Goal: Task Accomplishment & Management: Use online tool/utility

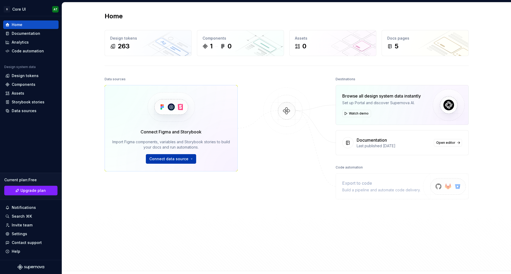
click at [163, 157] on span "Connect data source" at bounding box center [168, 158] width 39 height 5
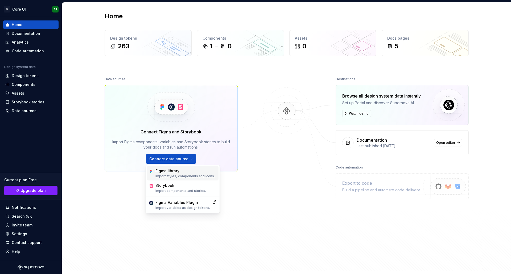
click at [171, 175] on p "Import styles, components and icons." at bounding box center [184, 176] width 59 height 4
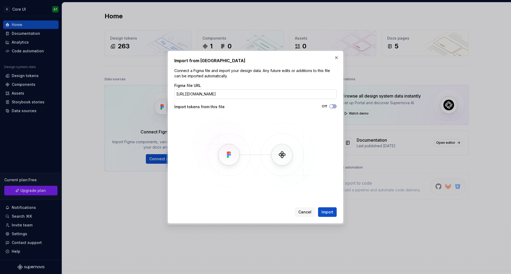
scroll to position [0, 98]
type input "[URL][DOMAIN_NAME]"
click at [326, 216] on button "Import" at bounding box center [327, 212] width 19 height 10
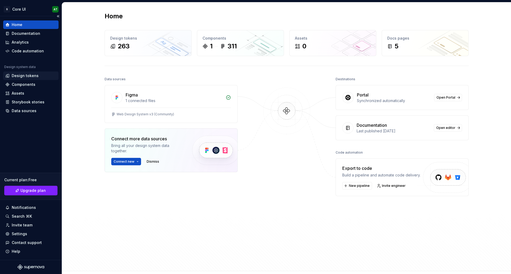
click at [36, 76] on div "Design tokens" at bounding box center [25, 75] width 27 height 5
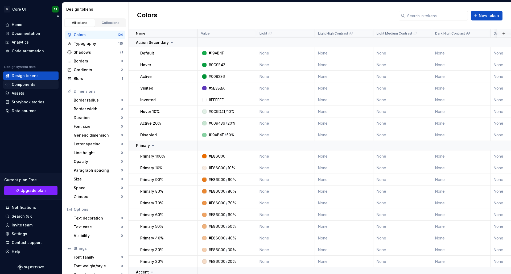
click at [32, 82] on div "Components" at bounding box center [24, 84] width 24 height 5
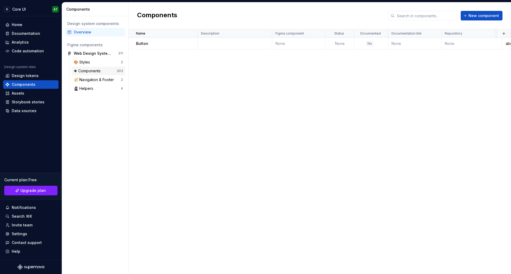
click at [91, 73] on div "❖ Components" at bounding box center [88, 70] width 29 height 5
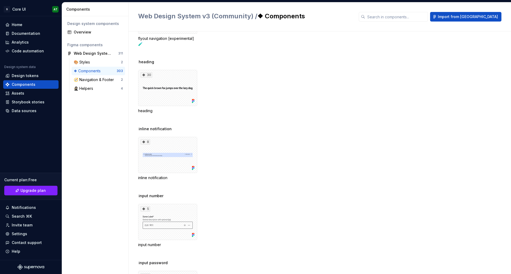
scroll to position [3497, 0]
click at [96, 83] on div "🧭 Navigation & Footer 2" at bounding box center [98, 80] width 53 height 9
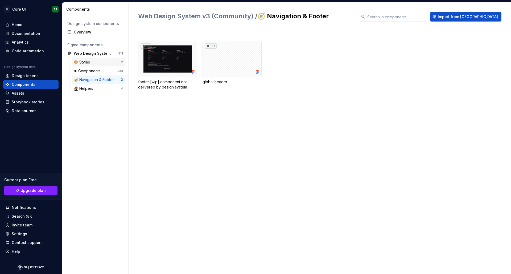
click at [84, 60] on div "🎨 Styles" at bounding box center [83, 62] width 18 height 5
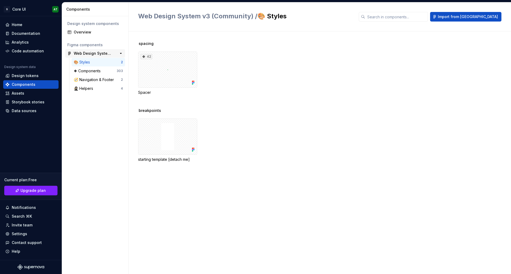
click at [95, 50] on div "Web Design System v3 (Community) 311" at bounding box center [95, 53] width 60 height 9
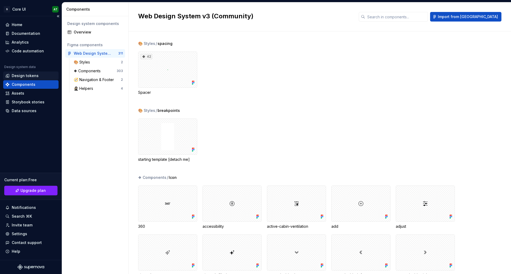
click at [26, 76] on div "Design tokens" at bounding box center [25, 75] width 27 height 5
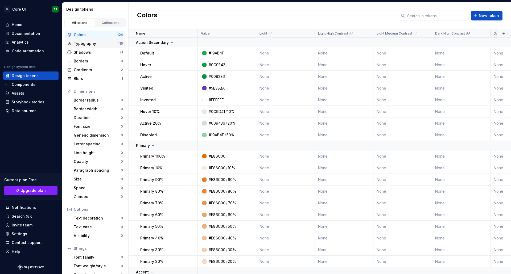
click at [97, 42] on div "Typography" at bounding box center [96, 43] width 44 height 5
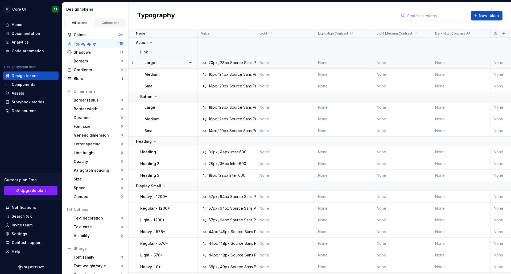
click at [219, 63] on div "/" at bounding box center [218, 62] width 1 height 5
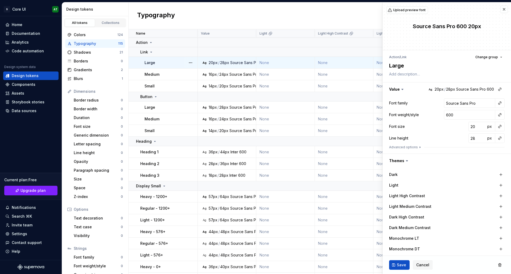
click at [201, 19] on div "Typography New token" at bounding box center [319, 15] width 382 height 27
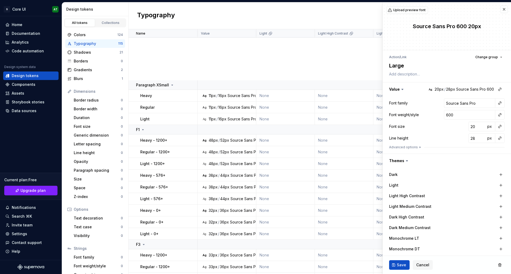
scroll to position [1303, 0]
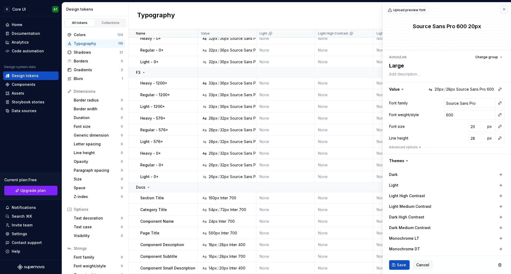
click at [502, 7] on button "button" at bounding box center [503, 9] width 7 height 7
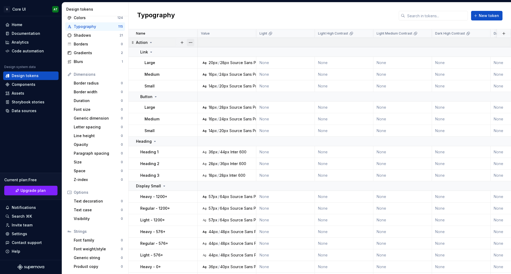
click at [192, 42] on button "button" at bounding box center [190, 42] width 7 height 7
click at [205, 103] on div "Delete group" at bounding box center [214, 102] width 35 height 5
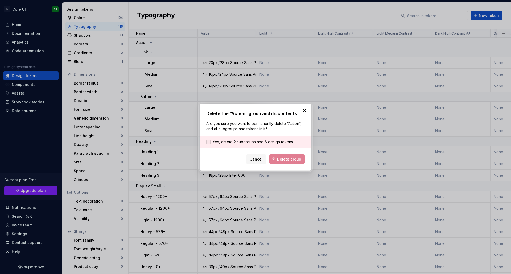
click at [249, 139] on span "Yes, delete 2 subgroups and 6 design tokens." at bounding box center [252, 141] width 81 height 5
click at [289, 159] on span "Delete group" at bounding box center [289, 159] width 24 height 5
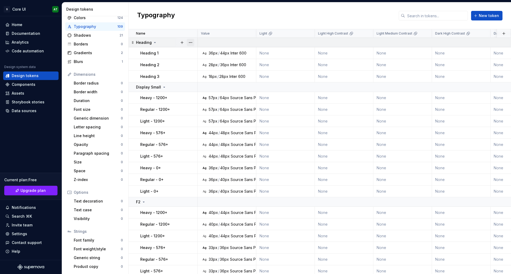
click at [188, 43] on button "button" at bounding box center [190, 42] width 7 height 7
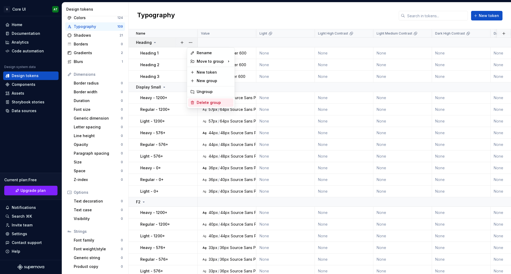
click at [200, 101] on div "Delete group" at bounding box center [214, 102] width 35 height 5
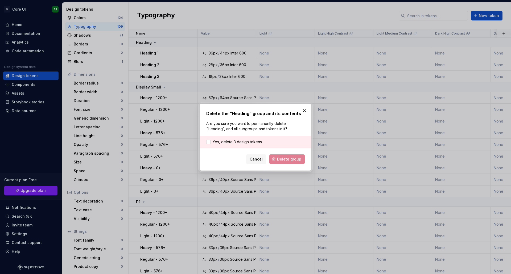
click at [243, 138] on div "Yes, delete 3 design tokens." at bounding box center [255, 142] width 111 height 12
click at [243, 142] on span "Yes, delete 3 design tokens." at bounding box center [237, 141] width 50 height 5
click at [282, 159] on span "Delete group" at bounding box center [289, 159] width 24 height 5
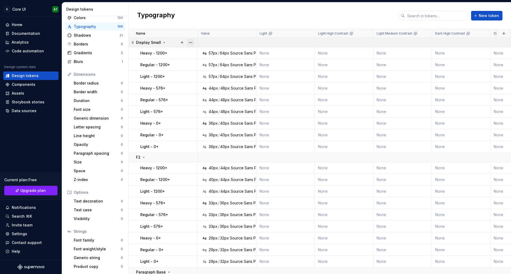
click at [190, 42] on button "button" at bounding box center [190, 42] width 7 height 7
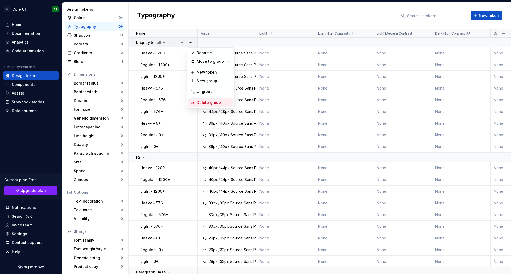
click at [213, 105] on div "Delete group" at bounding box center [214, 102] width 35 height 5
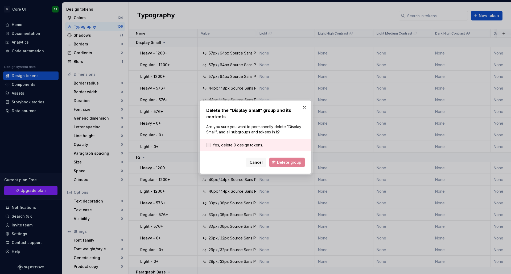
click at [245, 144] on span "Yes, delete 9 design tokens." at bounding box center [237, 145] width 50 height 5
click at [286, 163] on span "Delete group" at bounding box center [289, 162] width 24 height 5
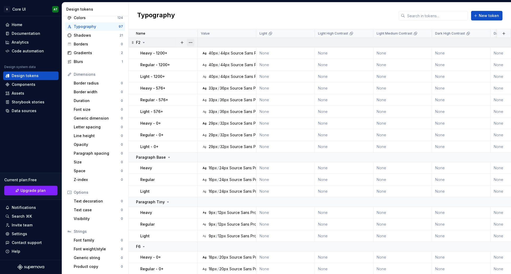
click at [189, 43] on button "button" at bounding box center [190, 42] width 7 height 7
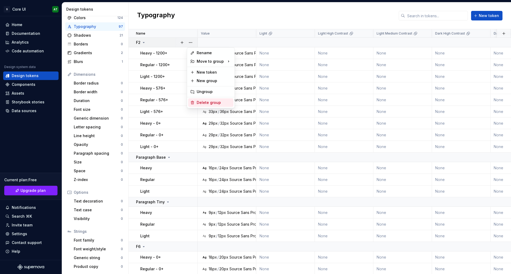
click at [198, 102] on div "Delete group" at bounding box center [214, 102] width 35 height 5
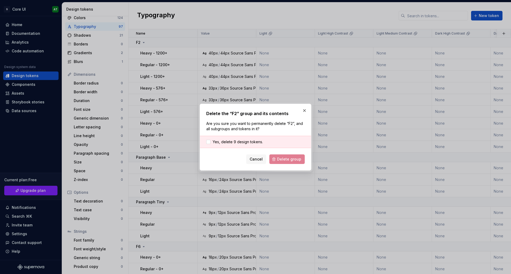
click at [251, 136] on div "Yes, delete 9 design tokens." at bounding box center [255, 142] width 111 height 12
click at [250, 138] on div "Yes, delete 9 design tokens." at bounding box center [255, 142] width 111 height 12
click at [249, 143] on span "Yes, delete 9 design tokens." at bounding box center [237, 141] width 50 height 5
click at [282, 158] on span "Delete group" at bounding box center [289, 159] width 24 height 5
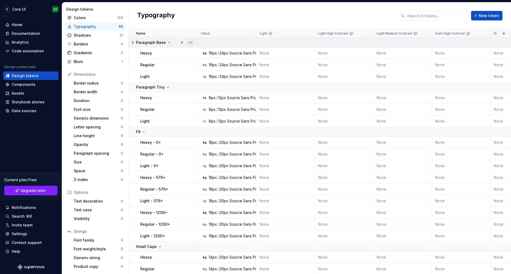
click at [193, 42] on button "button" at bounding box center [190, 42] width 7 height 7
click at [207, 101] on div "Delete group" at bounding box center [214, 102] width 35 height 5
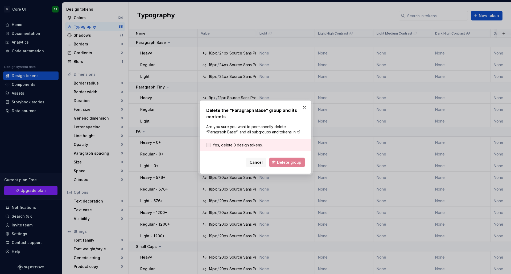
click at [252, 143] on span "Yes, delete 3 design tokens." at bounding box center [237, 145] width 50 height 5
click at [279, 161] on span "Delete group" at bounding box center [289, 162] width 24 height 5
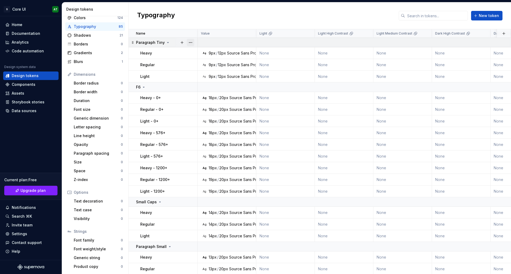
click at [190, 42] on button "button" at bounding box center [190, 42] width 7 height 7
click at [199, 104] on div "Delete group" at bounding box center [214, 102] width 35 height 5
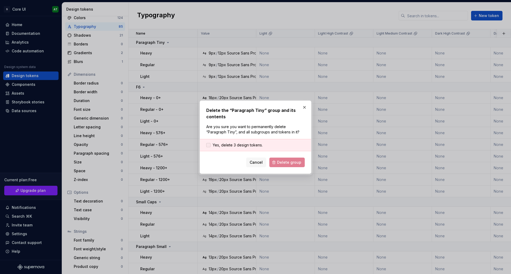
click at [256, 146] on span "Yes, delete 3 design tokens." at bounding box center [237, 145] width 50 height 5
click at [281, 159] on button "Delete group" at bounding box center [286, 163] width 35 height 10
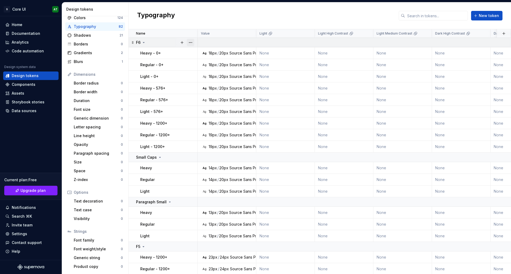
click at [187, 42] on button "button" at bounding box center [190, 42] width 7 height 7
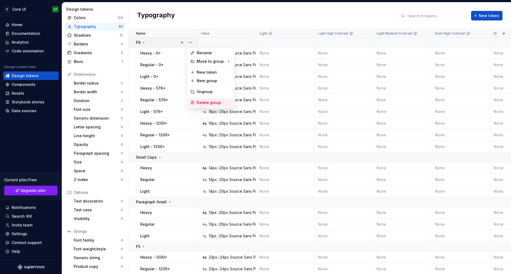
click at [201, 101] on div "Delete group" at bounding box center [214, 102] width 35 height 5
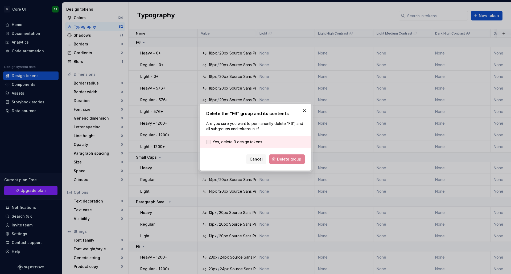
click at [253, 142] on span "Yes, delete 9 design tokens." at bounding box center [237, 141] width 50 height 5
click at [283, 160] on span "Delete group" at bounding box center [289, 159] width 24 height 5
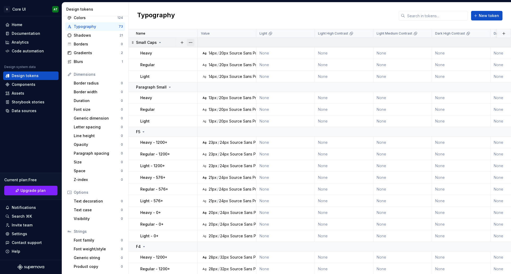
click at [189, 42] on button "button" at bounding box center [190, 42] width 7 height 7
click at [197, 102] on div "Delete group" at bounding box center [214, 102] width 35 height 5
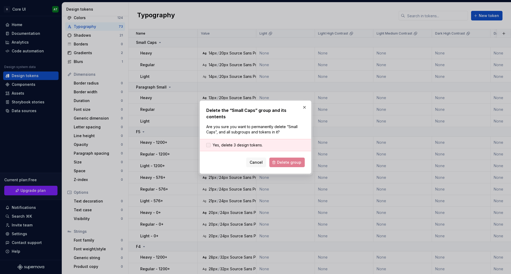
click at [239, 143] on span "Yes, delete 3 design tokens." at bounding box center [237, 145] width 50 height 5
click at [276, 158] on button "Delete group" at bounding box center [286, 163] width 35 height 10
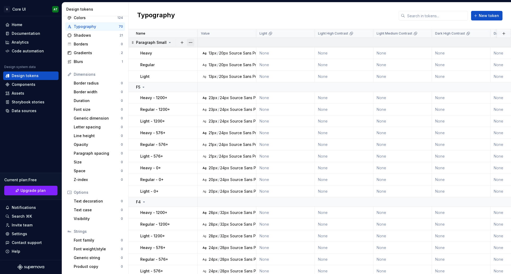
click at [188, 42] on button "button" at bounding box center [190, 42] width 7 height 7
click at [198, 100] on div "Delete group" at bounding box center [214, 102] width 35 height 5
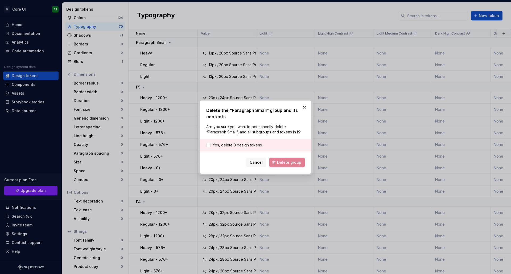
click at [244, 141] on div "Yes, delete 3 design tokens." at bounding box center [255, 145] width 111 height 12
click at [244, 148] on span "Yes, delete 3 design tokens." at bounding box center [237, 145] width 50 height 5
click at [275, 160] on button "Delete group" at bounding box center [286, 163] width 35 height 10
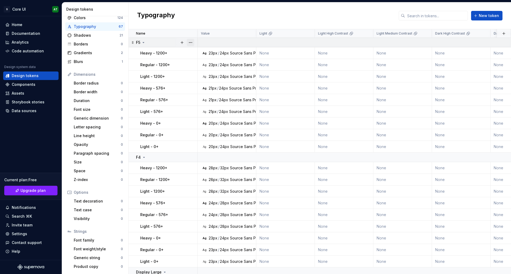
click at [190, 43] on button "button" at bounding box center [190, 42] width 7 height 7
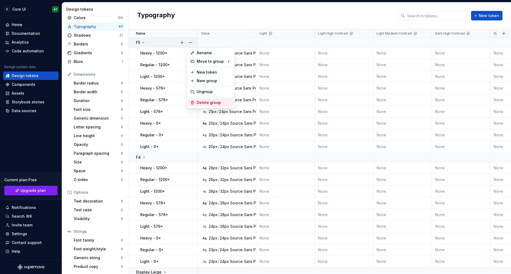
click at [205, 102] on div "Delete group" at bounding box center [214, 102] width 35 height 5
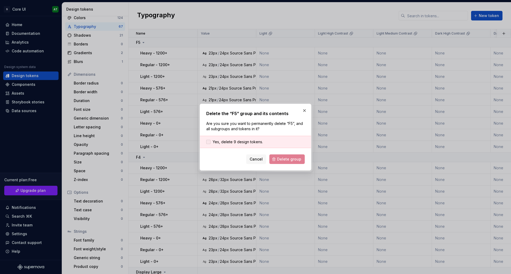
click at [245, 144] on span "Yes, delete 9 design tokens." at bounding box center [237, 141] width 50 height 5
click at [281, 160] on span "Delete group" at bounding box center [289, 159] width 24 height 5
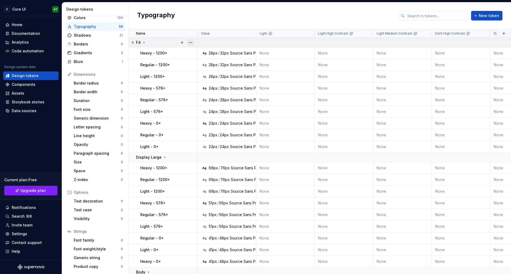
click at [191, 41] on button "button" at bounding box center [190, 42] width 7 height 7
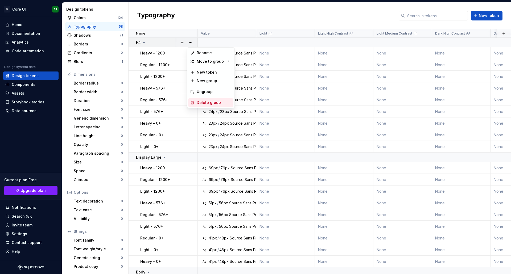
click at [207, 105] on div "Delete group" at bounding box center [214, 102] width 35 height 5
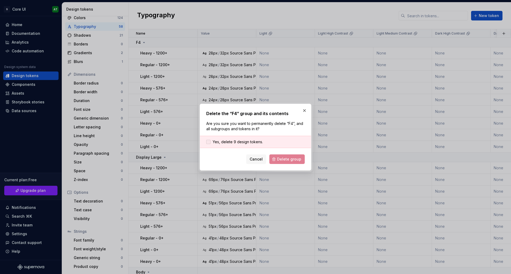
click at [237, 140] on span "Yes, delete 9 design tokens." at bounding box center [237, 141] width 50 height 5
click at [280, 160] on span "Delete group" at bounding box center [289, 159] width 24 height 5
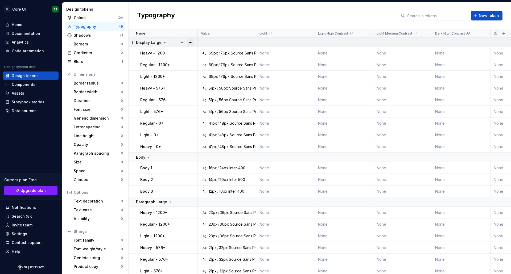
click at [190, 41] on button "button" at bounding box center [190, 42] width 7 height 7
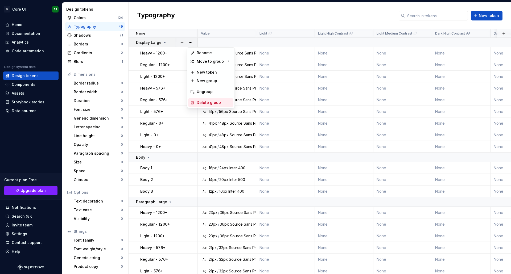
click at [202, 101] on div "Delete group" at bounding box center [214, 102] width 35 height 5
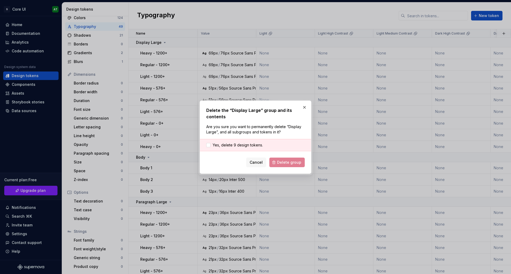
click at [255, 149] on div "Yes, delete 9 design tokens." at bounding box center [255, 145] width 111 height 12
click at [253, 146] on span "Yes, delete 9 design tokens." at bounding box center [237, 145] width 50 height 5
click at [291, 167] on button "Delete group" at bounding box center [286, 163] width 35 height 10
click at [284, 160] on div "Cancel Delete group" at bounding box center [255, 163] width 98 height 10
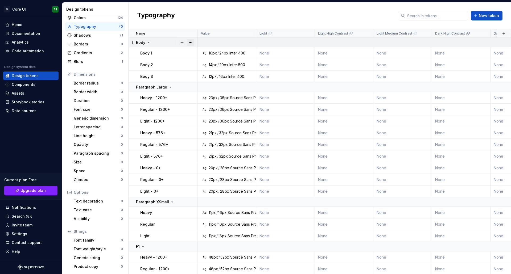
click at [190, 40] on button "button" at bounding box center [190, 42] width 7 height 7
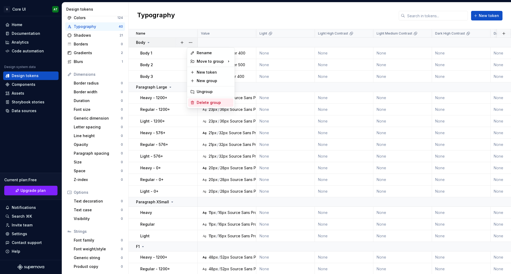
click at [203, 101] on div "Delete group" at bounding box center [214, 102] width 35 height 5
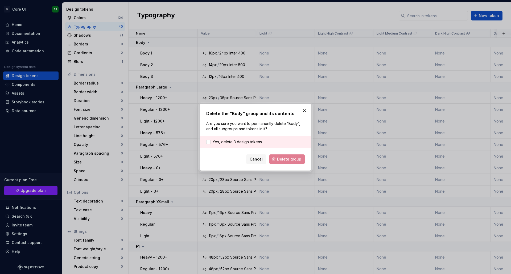
click at [259, 145] on div "Yes, delete 3 design tokens." at bounding box center [255, 142] width 111 height 12
click at [254, 143] on span "Yes, delete 3 design tokens." at bounding box center [237, 141] width 50 height 5
click at [278, 156] on button "Delete group" at bounding box center [286, 160] width 35 height 10
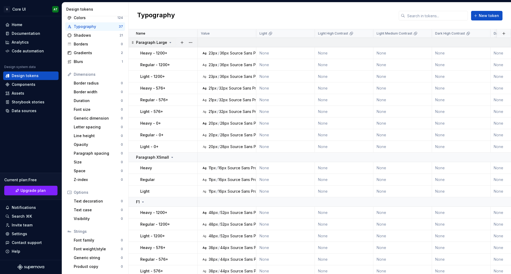
click at [188, 41] on button "button" at bounding box center [190, 42] width 7 height 7
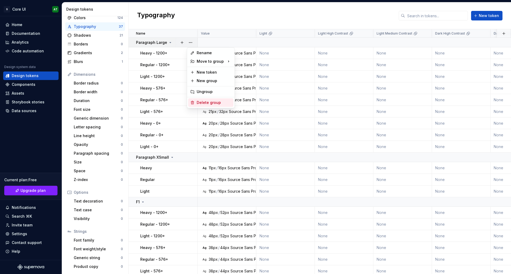
click at [209, 102] on div "Delete group" at bounding box center [214, 102] width 35 height 5
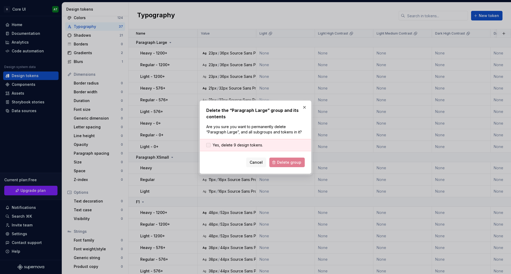
click at [237, 144] on span "Yes, delete 9 design tokens." at bounding box center [237, 145] width 50 height 5
click at [281, 159] on button "Delete group" at bounding box center [286, 163] width 35 height 10
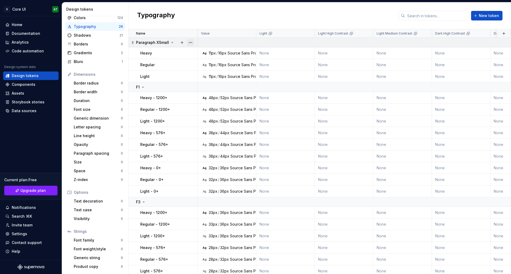
click at [190, 43] on button "button" at bounding box center [190, 42] width 7 height 7
click at [209, 102] on div "Delete group" at bounding box center [214, 102] width 35 height 5
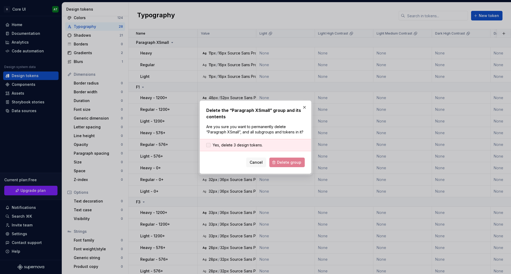
click at [249, 145] on span "Yes, delete 3 design tokens." at bounding box center [237, 145] width 50 height 5
click at [281, 159] on button "Delete group" at bounding box center [286, 163] width 35 height 10
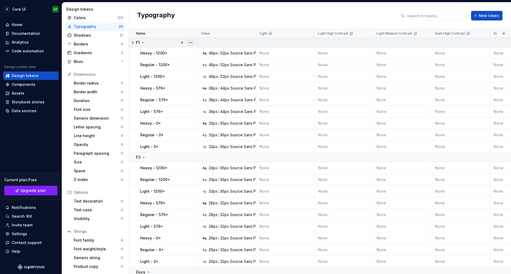
click at [191, 42] on button "button" at bounding box center [190, 42] width 7 height 7
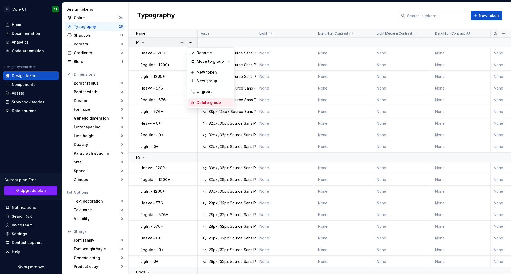
click at [205, 101] on div "Delete group" at bounding box center [214, 102] width 35 height 5
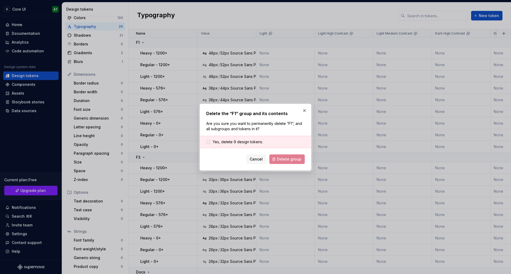
click at [226, 142] on span "Yes, delete 9 design tokens." at bounding box center [237, 141] width 50 height 5
click at [285, 159] on span "Delete group" at bounding box center [289, 159] width 24 height 5
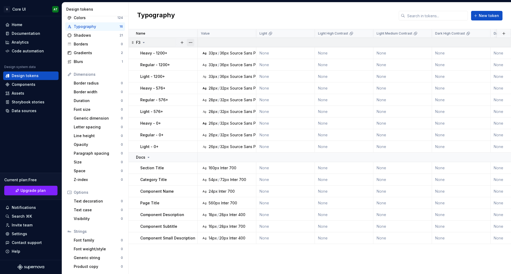
click at [191, 44] on button "button" at bounding box center [190, 42] width 7 height 7
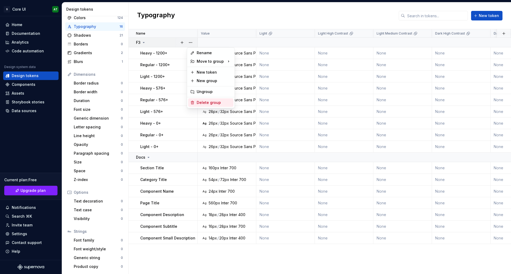
click at [199, 103] on div "Delete group" at bounding box center [214, 102] width 35 height 5
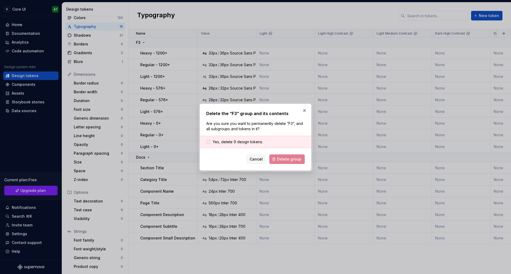
click at [224, 140] on span "Yes, delete 9 design tokens." at bounding box center [237, 141] width 50 height 5
click at [290, 159] on span "Delete group" at bounding box center [289, 159] width 24 height 5
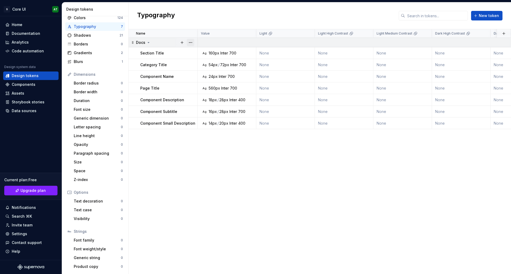
click at [190, 40] on button "button" at bounding box center [190, 42] width 7 height 7
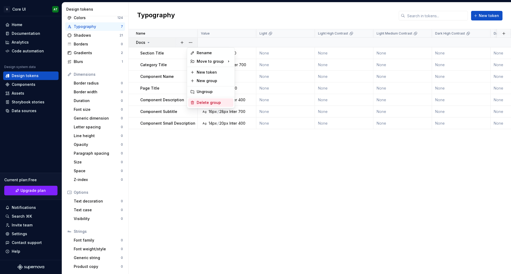
click at [202, 101] on div "Delete group" at bounding box center [214, 102] width 35 height 5
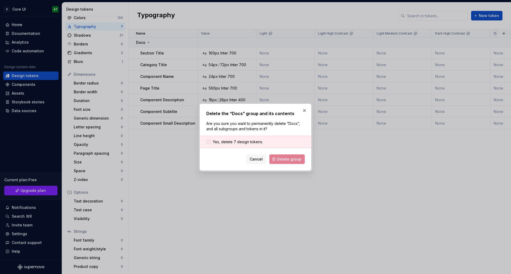
click at [242, 139] on span "Yes, delete 7 design tokens." at bounding box center [237, 141] width 50 height 5
click at [276, 157] on button "Delete group" at bounding box center [286, 160] width 35 height 10
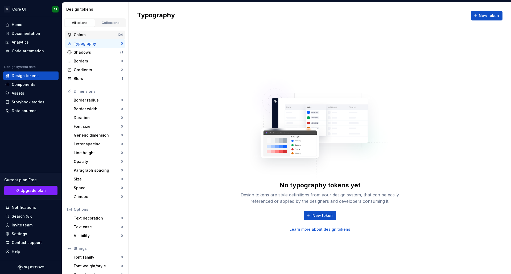
click at [98, 34] on div "Colors" at bounding box center [96, 34] width 44 height 5
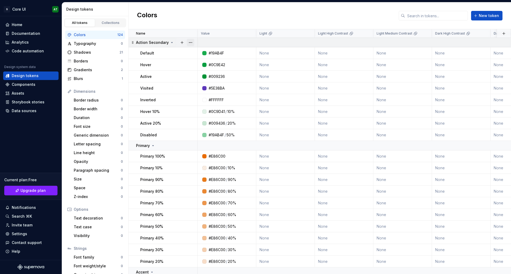
click at [190, 40] on button "button" at bounding box center [190, 42] width 7 height 7
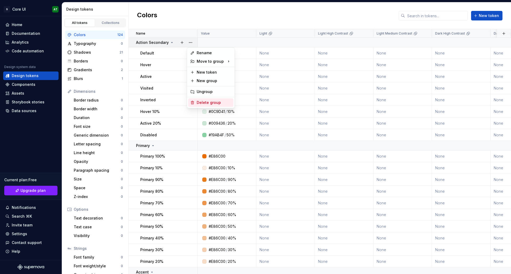
click at [206, 101] on div "Delete group" at bounding box center [214, 102] width 35 height 5
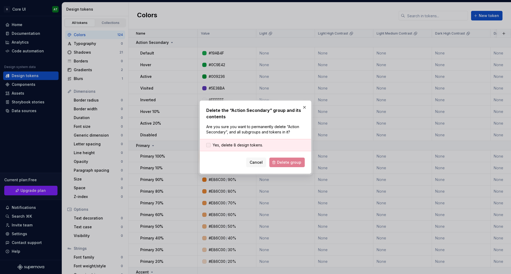
click at [239, 143] on span "Yes, delete 8 design tokens." at bounding box center [237, 145] width 50 height 5
click at [288, 163] on span "Delete group" at bounding box center [289, 162] width 24 height 5
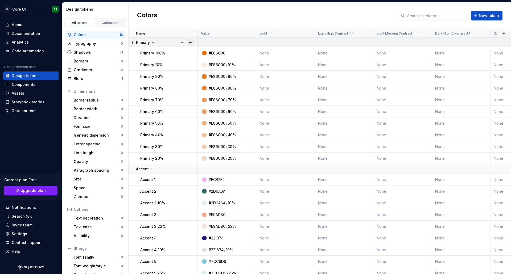
click at [192, 43] on button "button" at bounding box center [190, 42] width 7 height 7
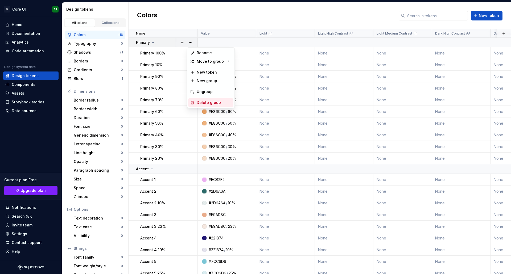
click at [209, 104] on div "Delete group" at bounding box center [214, 102] width 35 height 5
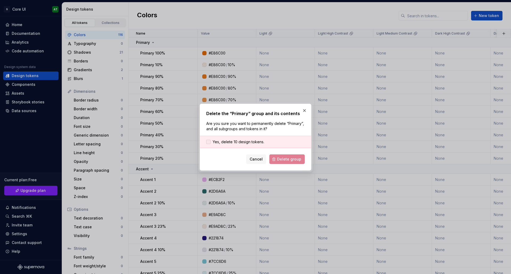
click at [252, 144] on span "Yes, delete 10 design tokens." at bounding box center [238, 141] width 52 height 5
click at [274, 158] on button "Delete group" at bounding box center [286, 160] width 35 height 10
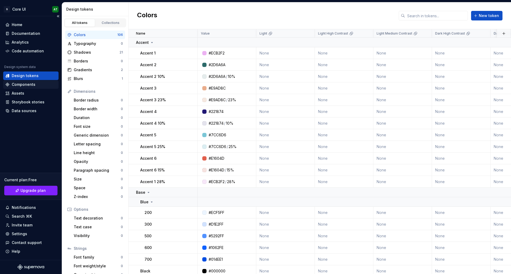
click at [28, 85] on div "Components" at bounding box center [24, 84] width 24 height 5
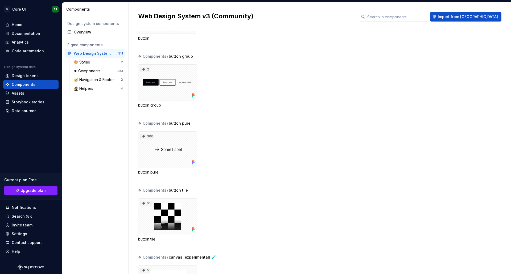
scroll to position [2894, 0]
click at [182, 145] on div "300" at bounding box center [167, 148] width 59 height 36
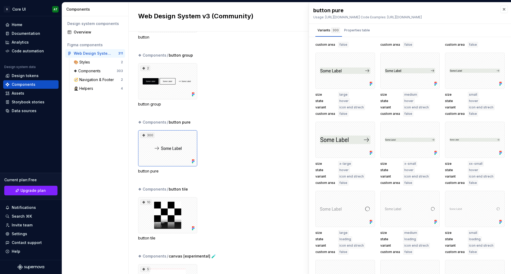
scroll to position [404, 0]
click at [345, 133] on div at bounding box center [345, 140] width 60 height 36
click at [365, 131] on button "button" at bounding box center [368, 127] width 7 height 7
click at [351, 131] on div at bounding box center [345, 140] width 60 height 36
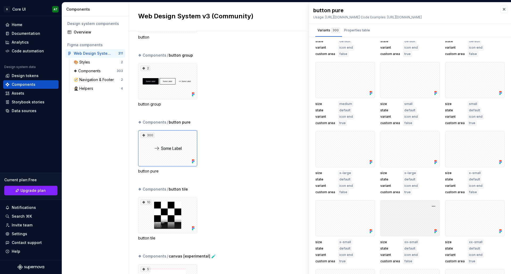
scroll to position [1084, 0]
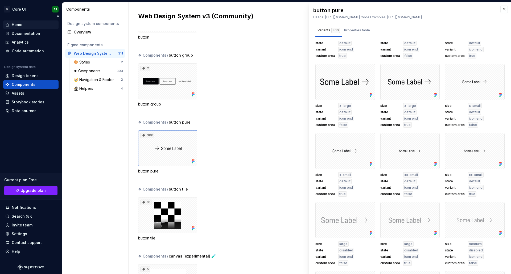
click at [29, 25] on div "Home" at bounding box center [30, 24] width 51 height 5
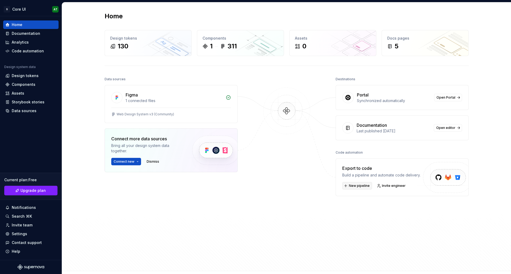
click at [356, 184] on span "New pipeline" at bounding box center [359, 186] width 21 height 4
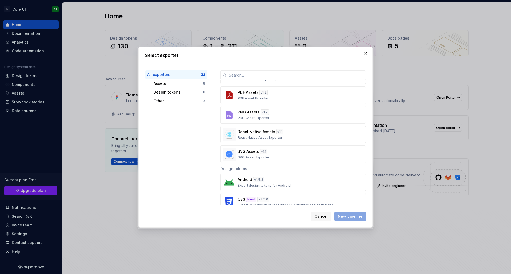
scroll to position [79, 0]
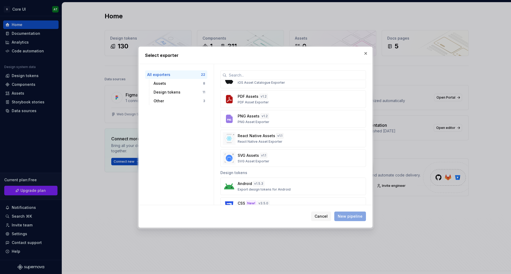
click at [304, 136] on div "React Native Assets v 1.1 React Native Asset Exporter" at bounding box center [291, 138] width 108 height 11
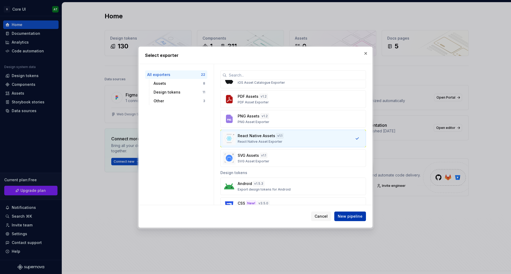
click at [344, 218] on span "New pipeline" at bounding box center [349, 216] width 25 height 5
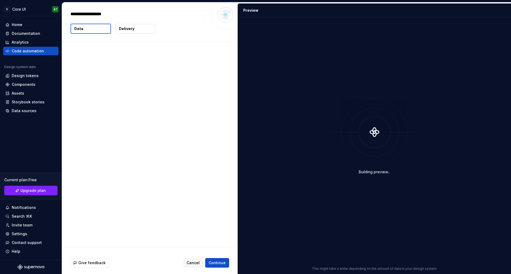
type textarea "*"
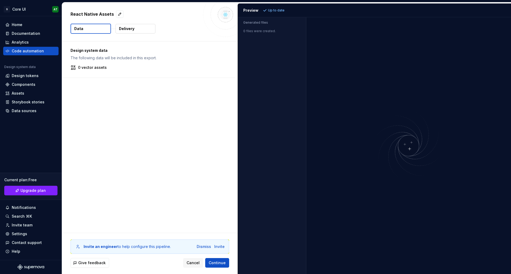
click at [130, 29] on p "Delivery" at bounding box center [126, 28] width 15 height 5
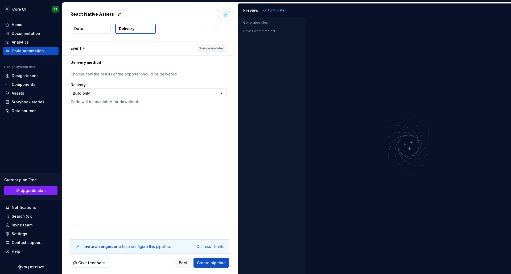
click at [106, 91] on html "**********" at bounding box center [255, 137] width 511 height 274
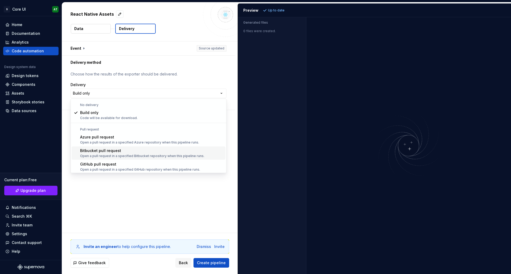
scroll to position [15, 0]
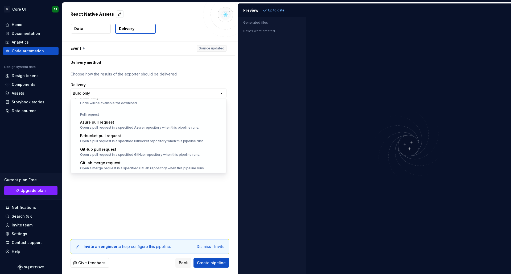
click at [99, 32] on html "**********" at bounding box center [255, 137] width 511 height 274
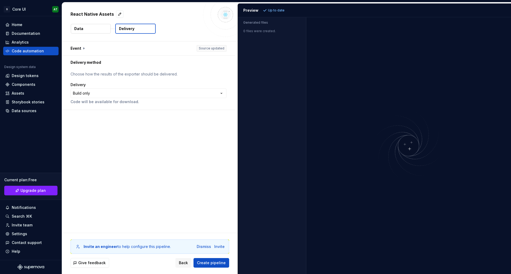
click at [99, 32] on button "Data" at bounding box center [91, 29] width 40 height 10
